Goal: Information Seeking & Learning: Learn about a topic

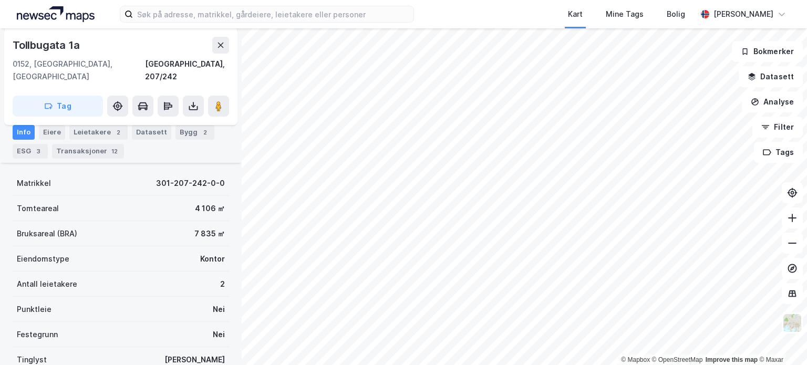
scroll to position [158, 0]
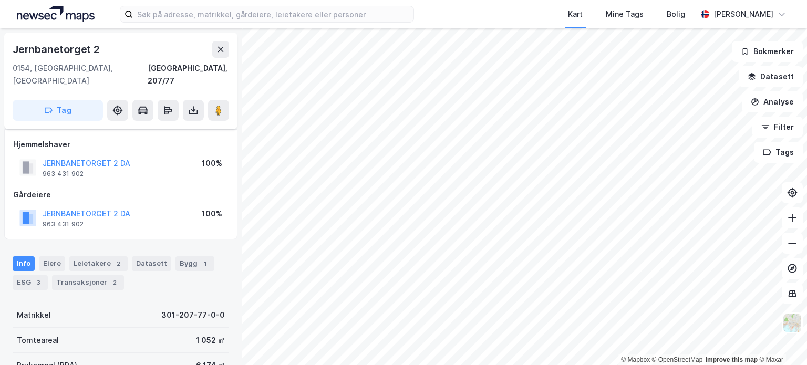
scroll to position [53, 0]
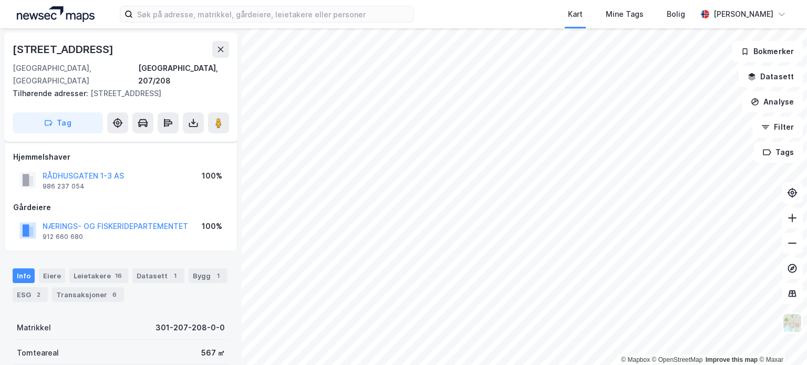
scroll to position [53, 0]
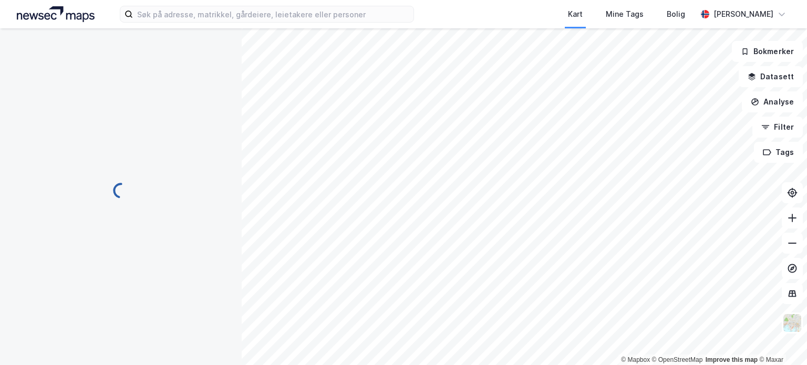
scroll to position [53, 0]
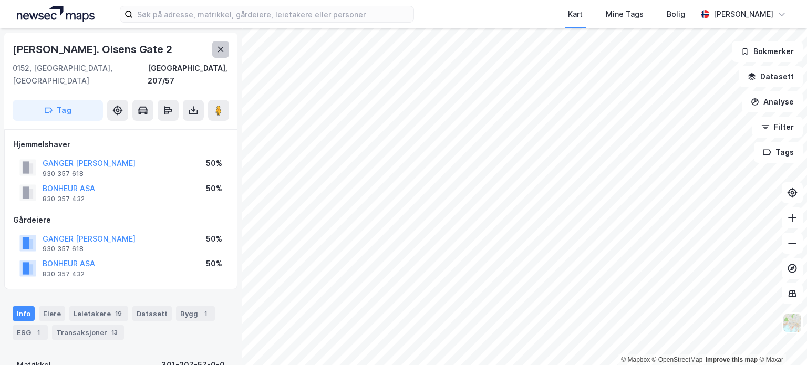
click at [220, 50] on icon at bounding box center [221, 49] width 6 height 5
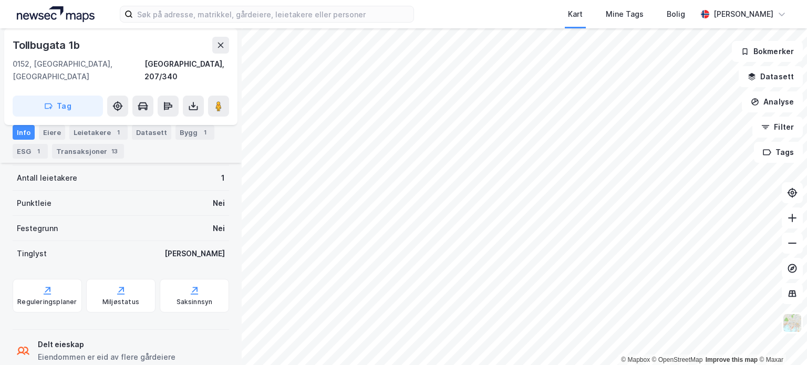
scroll to position [298, 0]
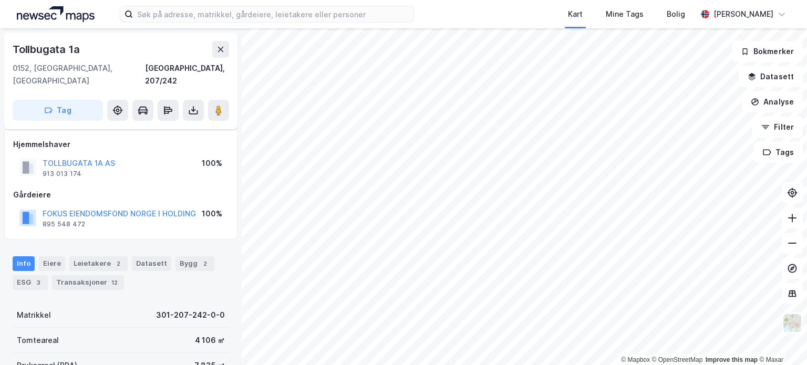
scroll to position [298, 0]
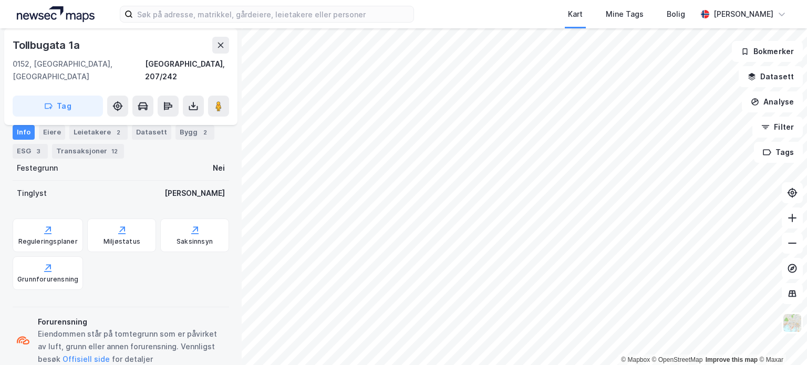
click at [439, 365] on html "Kart Mine Tags [PERSON_NAME] © Mapbox © OpenStreetMap Improve this map © [STREE…" at bounding box center [403, 182] width 807 height 365
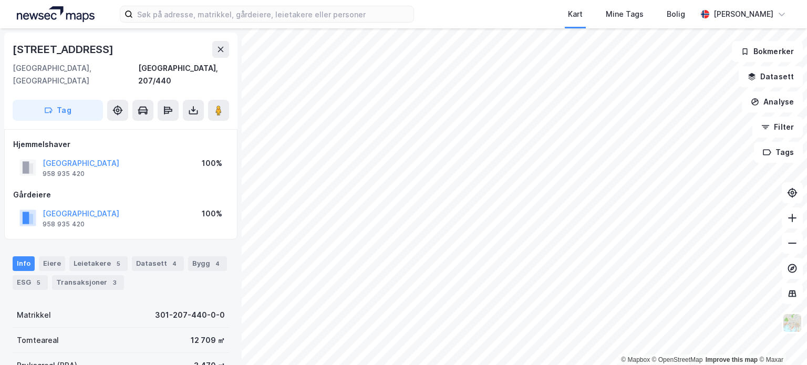
scroll to position [2, 0]
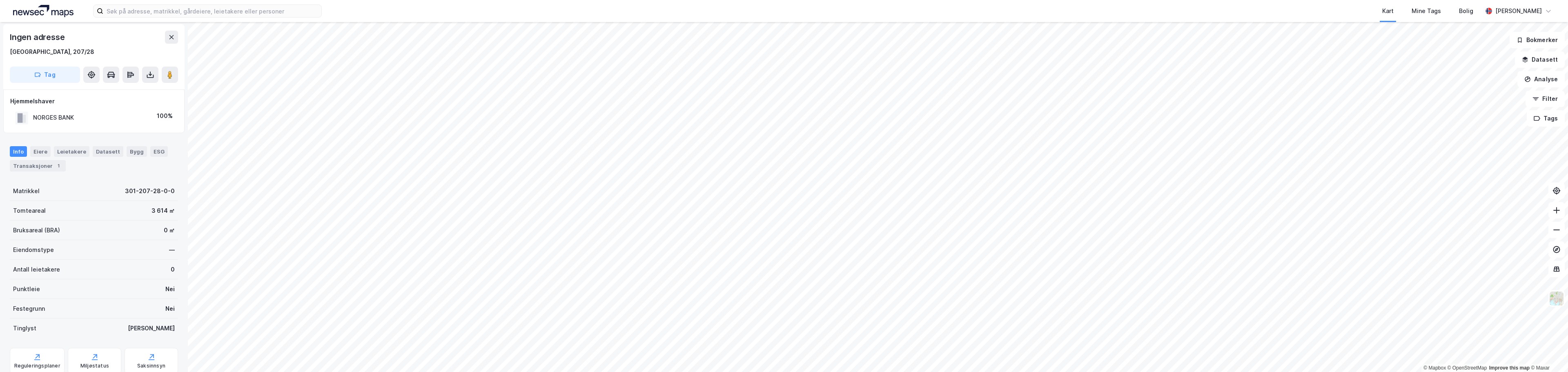
scroll to position [2, 0]
